Goal: Task Accomplishment & Management: Manage account settings

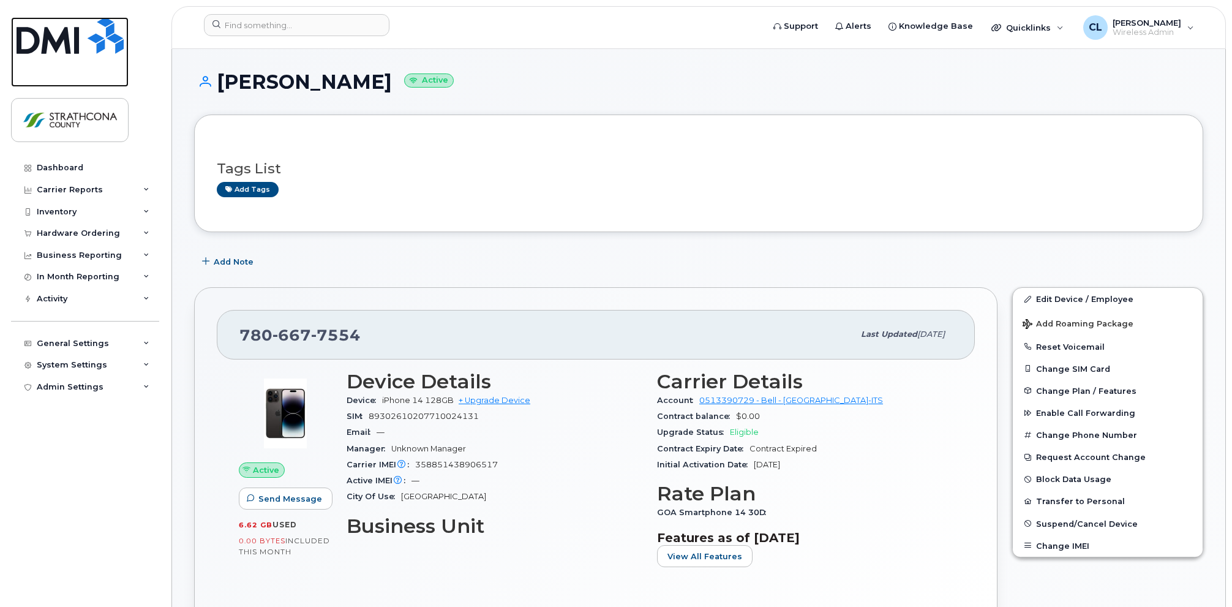
click at [104, 38] on img at bounding box center [70, 35] width 107 height 37
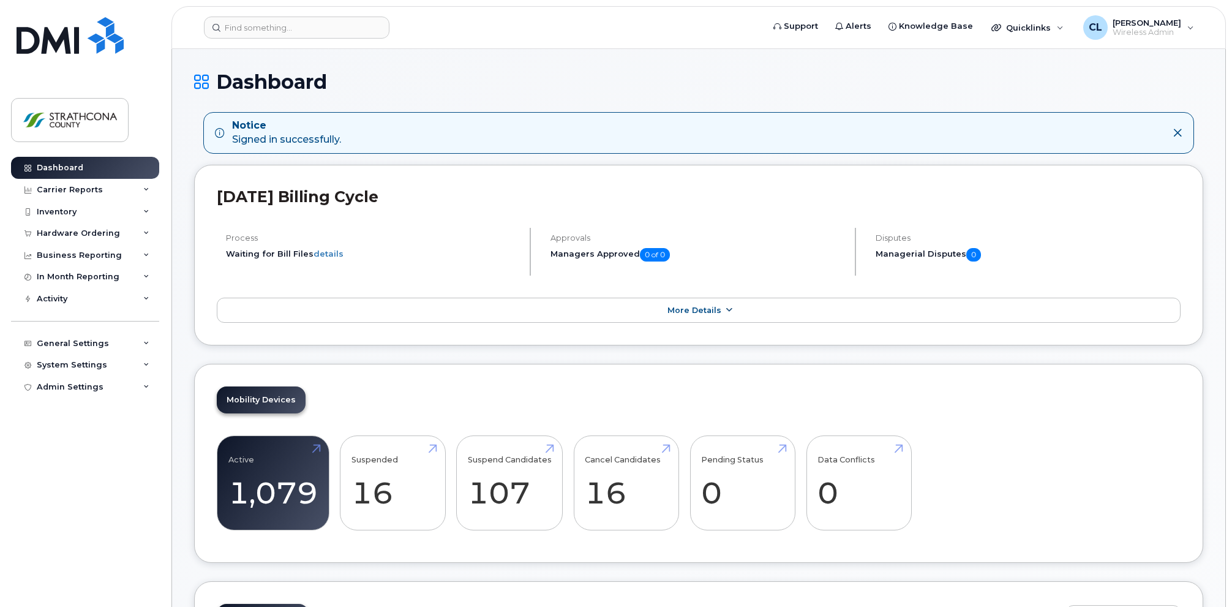
click at [727, 303] on link "More Details" at bounding box center [699, 311] width 964 height 26
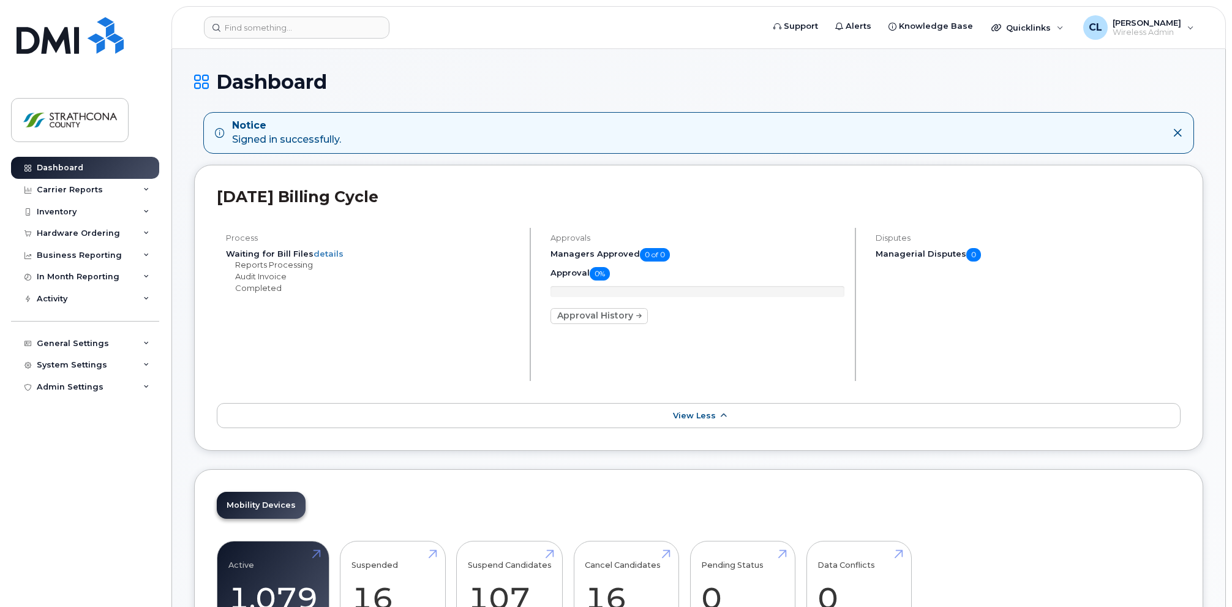
click at [716, 412] on link "View Less" at bounding box center [699, 416] width 964 height 26
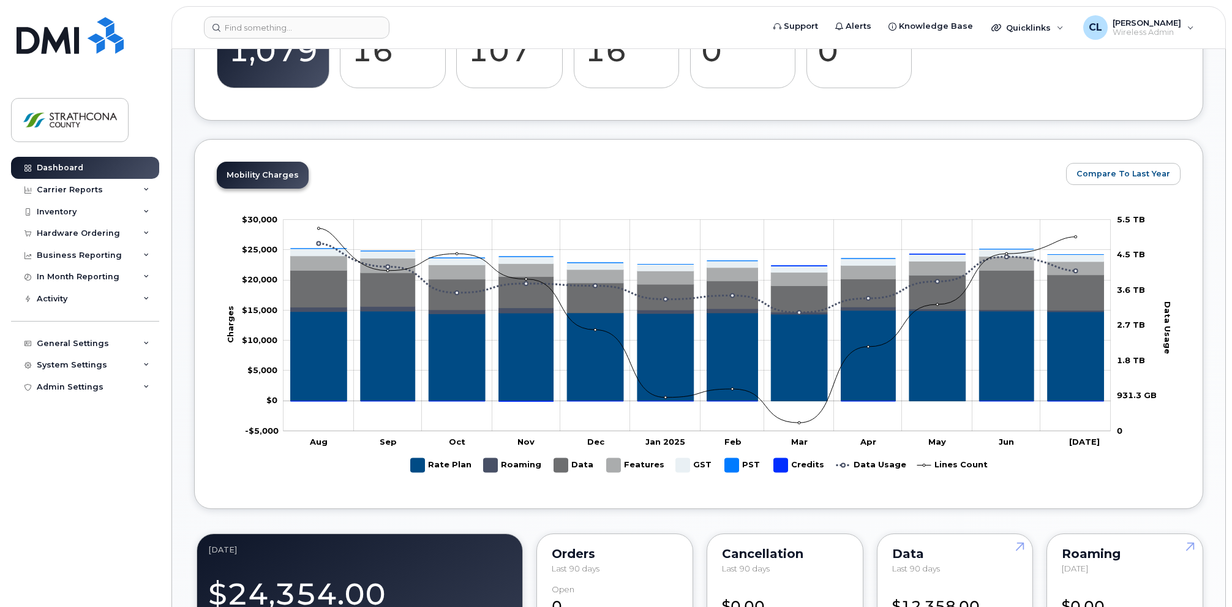
scroll to position [490, 0]
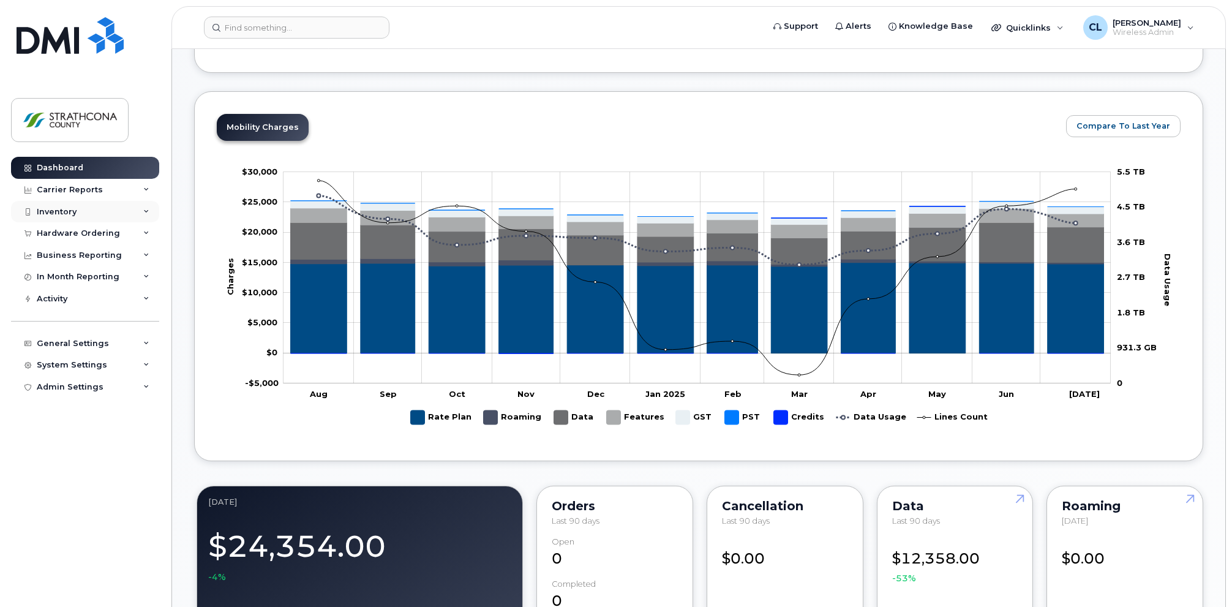
click at [127, 211] on div "Inventory" at bounding box center [85, 212] width 148 height 22
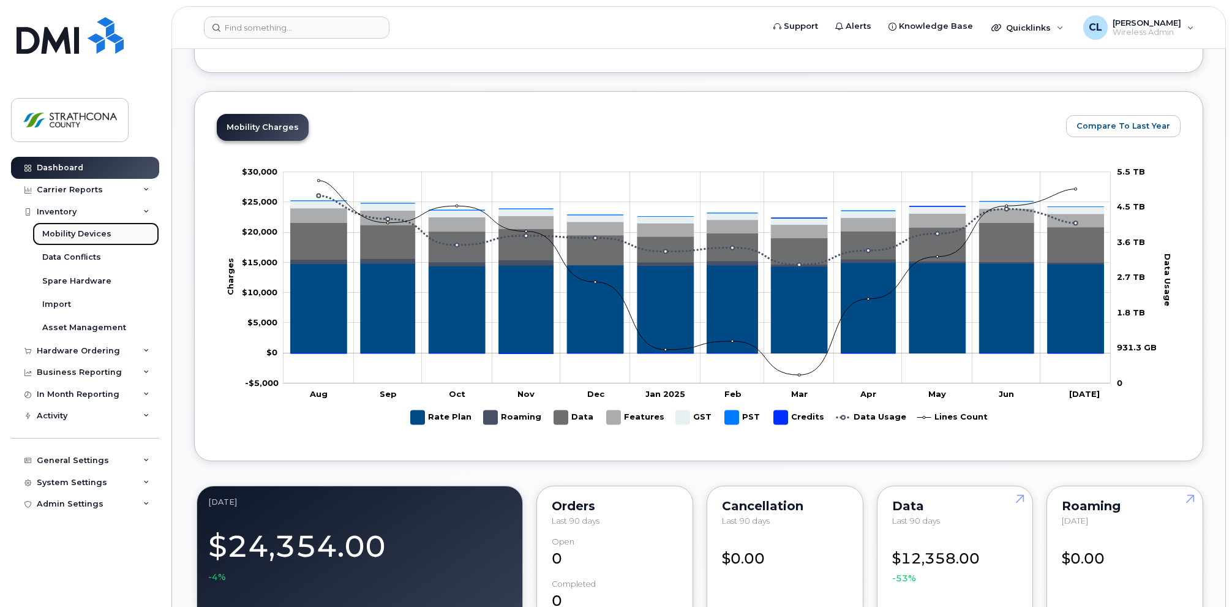
click at [94, 238] on div "Mobility Devices" at bounding box center [76, 233] width 69 height 11
